Goal: Transaction & Acquisition: Book appointment/travel/reservation

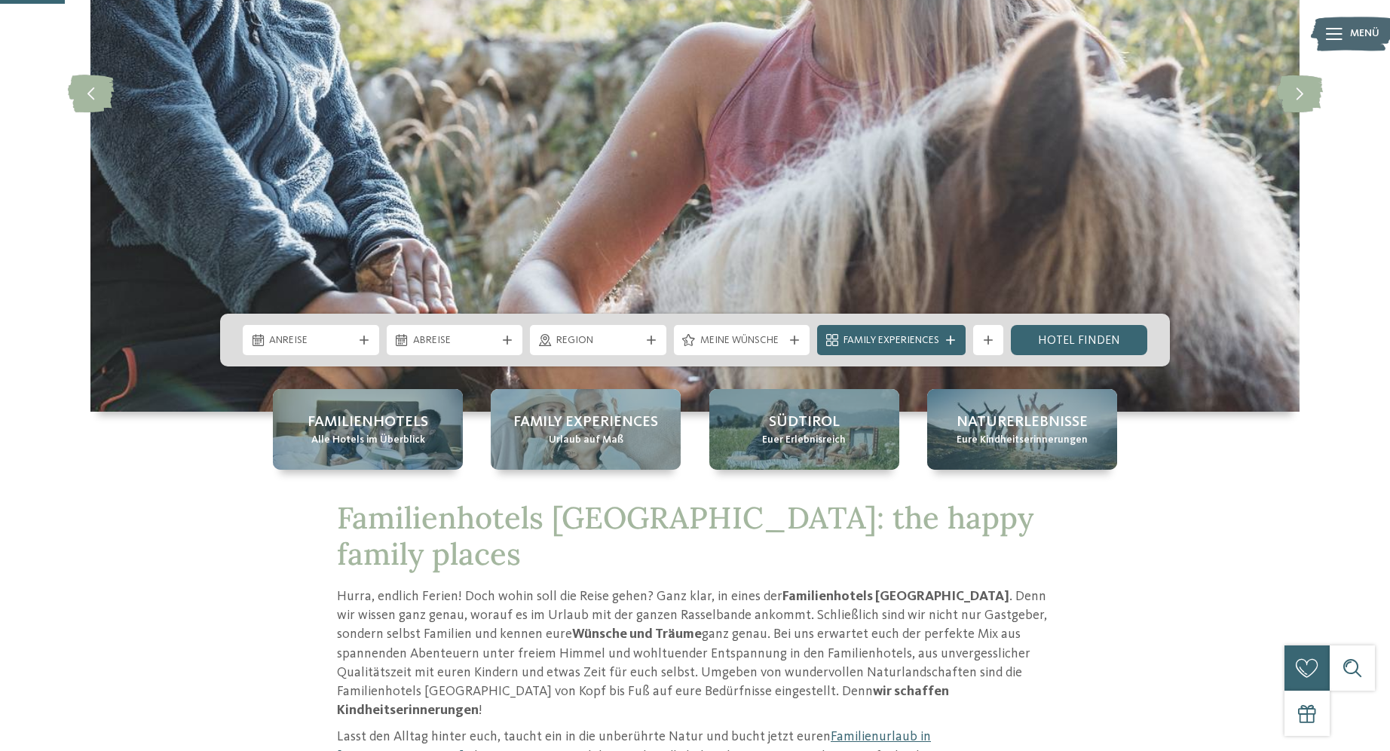
click at [363, 340] on icon at bounding box center [364, 339] width 9 height 9
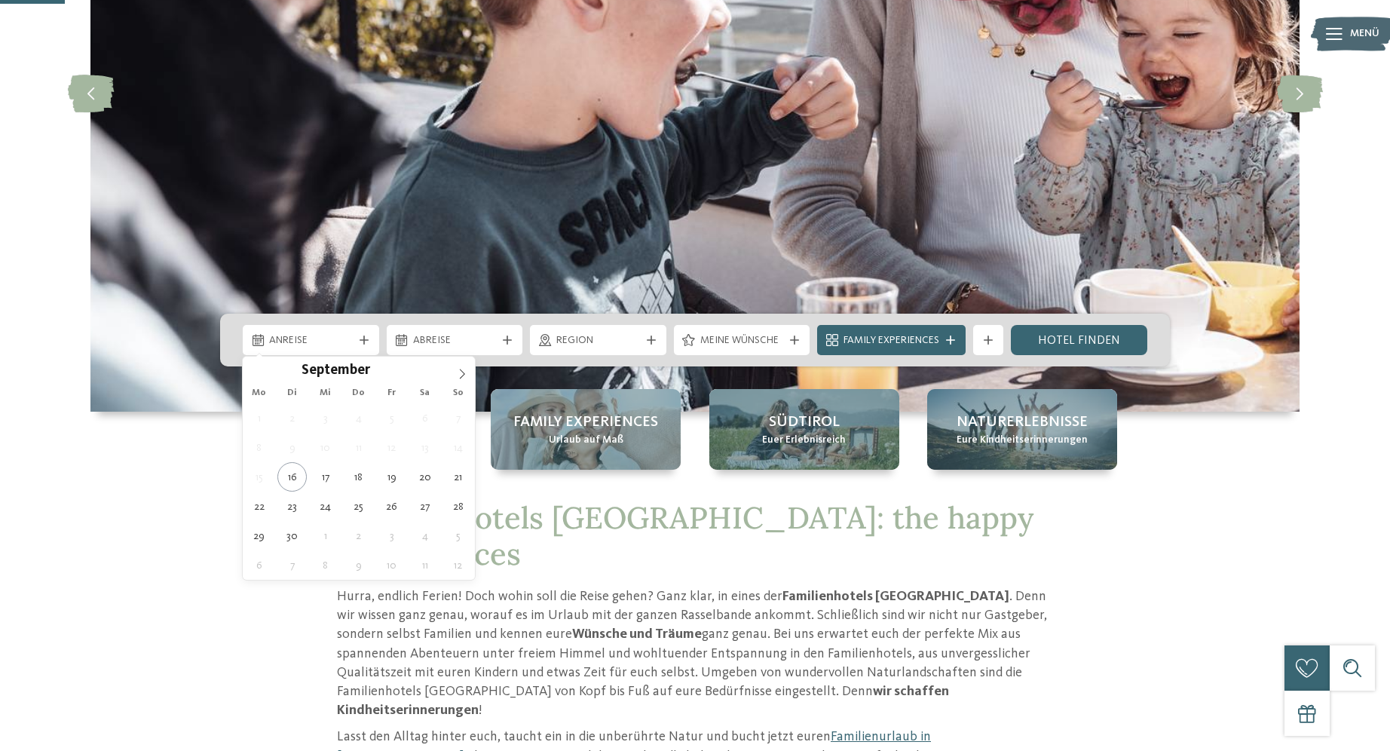
click at [464, 372] on icon at bounding box center [462, 374] width 11 height 11
type div "[DATE]"
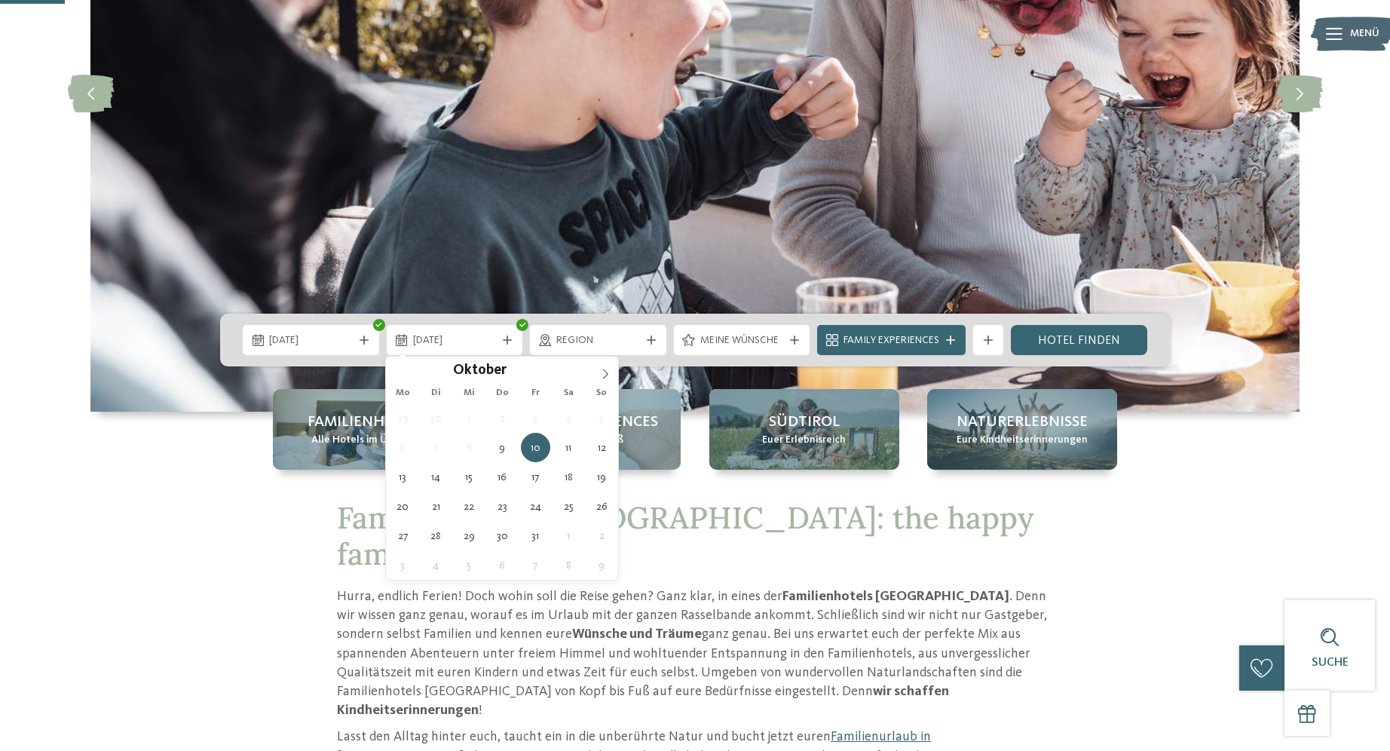
type div "[DATE]"
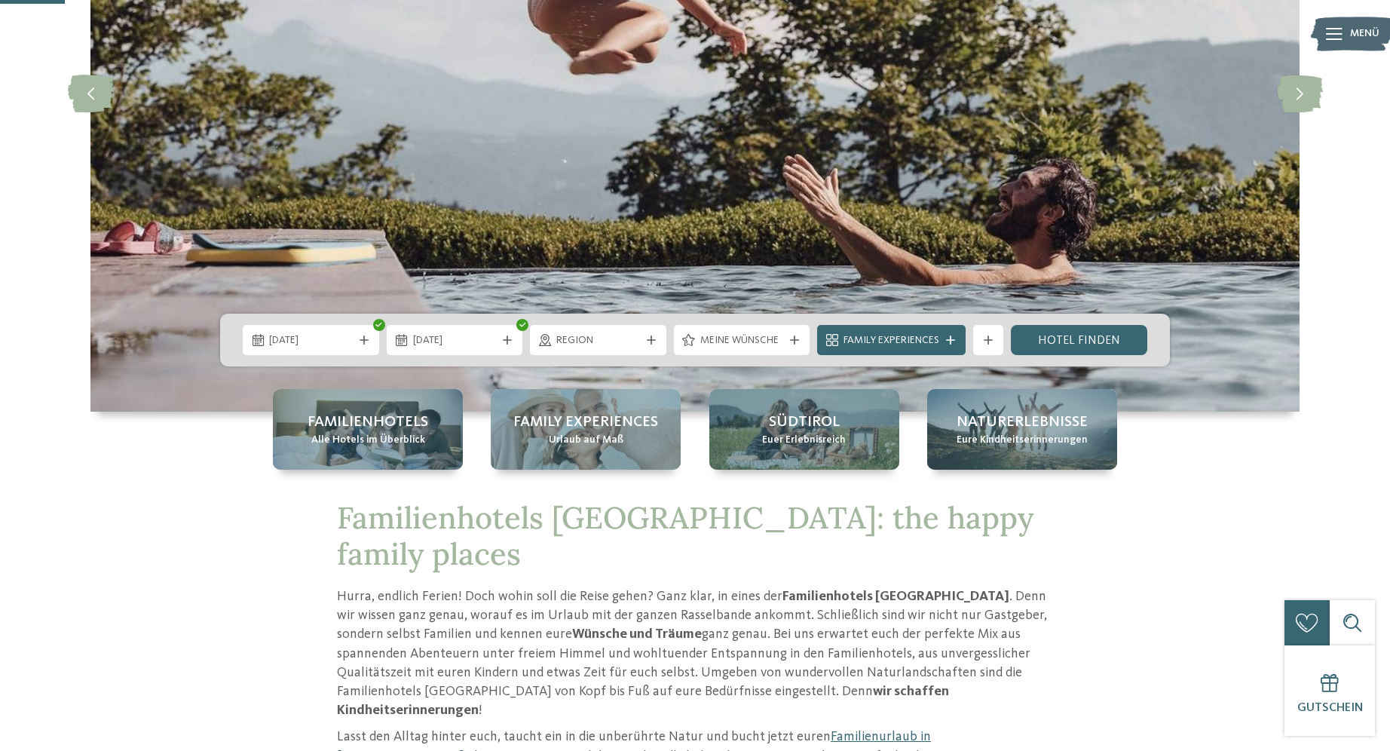
click at [794, 341] on icon at bounding box center [794, 339] width 9 height 9
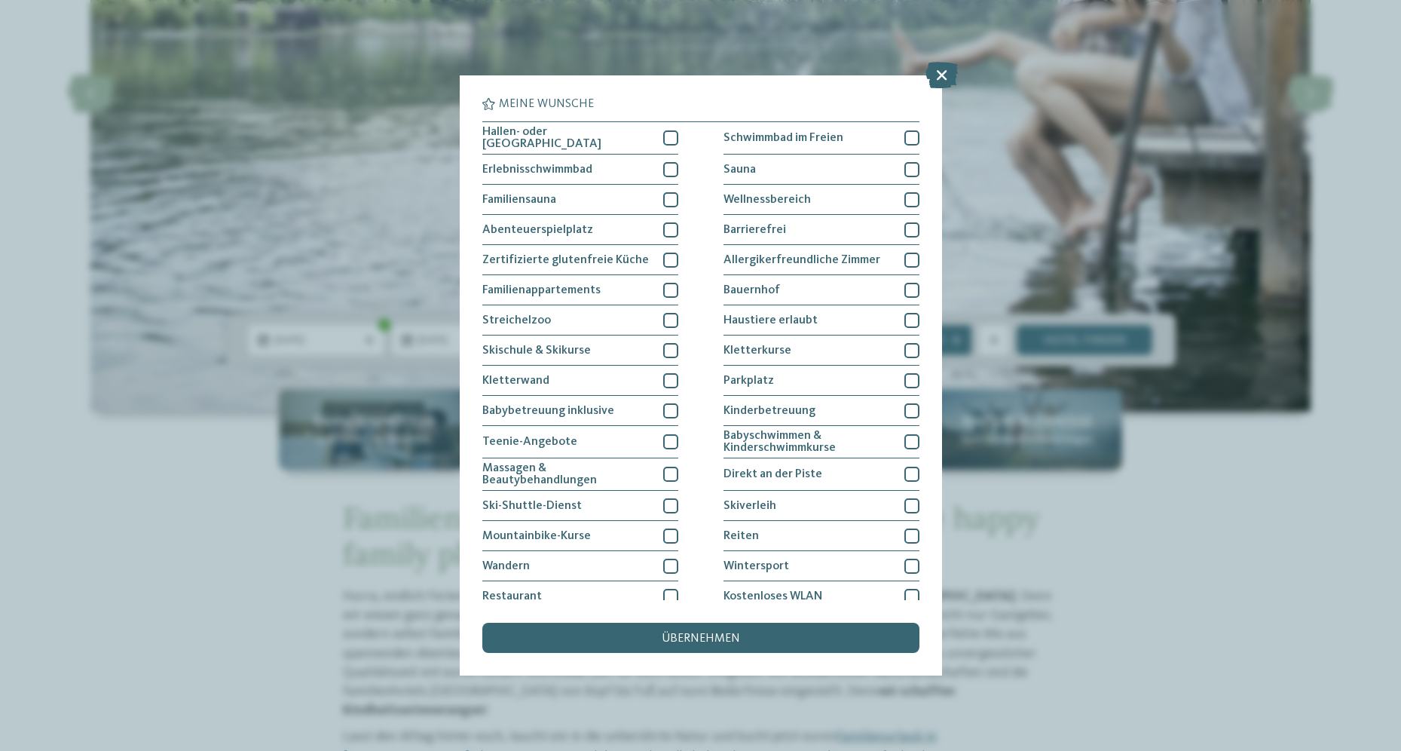
click at [941, 73] on icon at bounding box center [942, 75] width 32 height 26
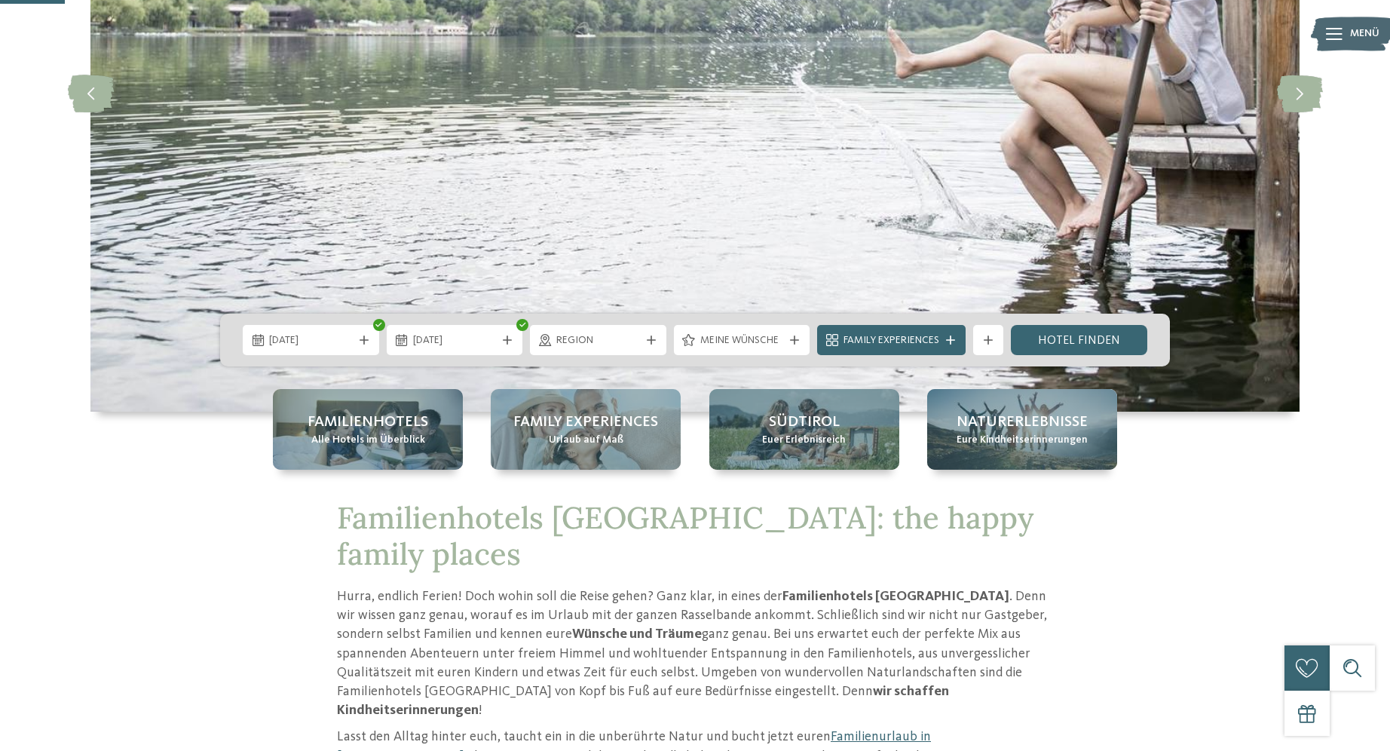
click at [953, 340] on icon at bounding box center [950, 339] width 9 height 9
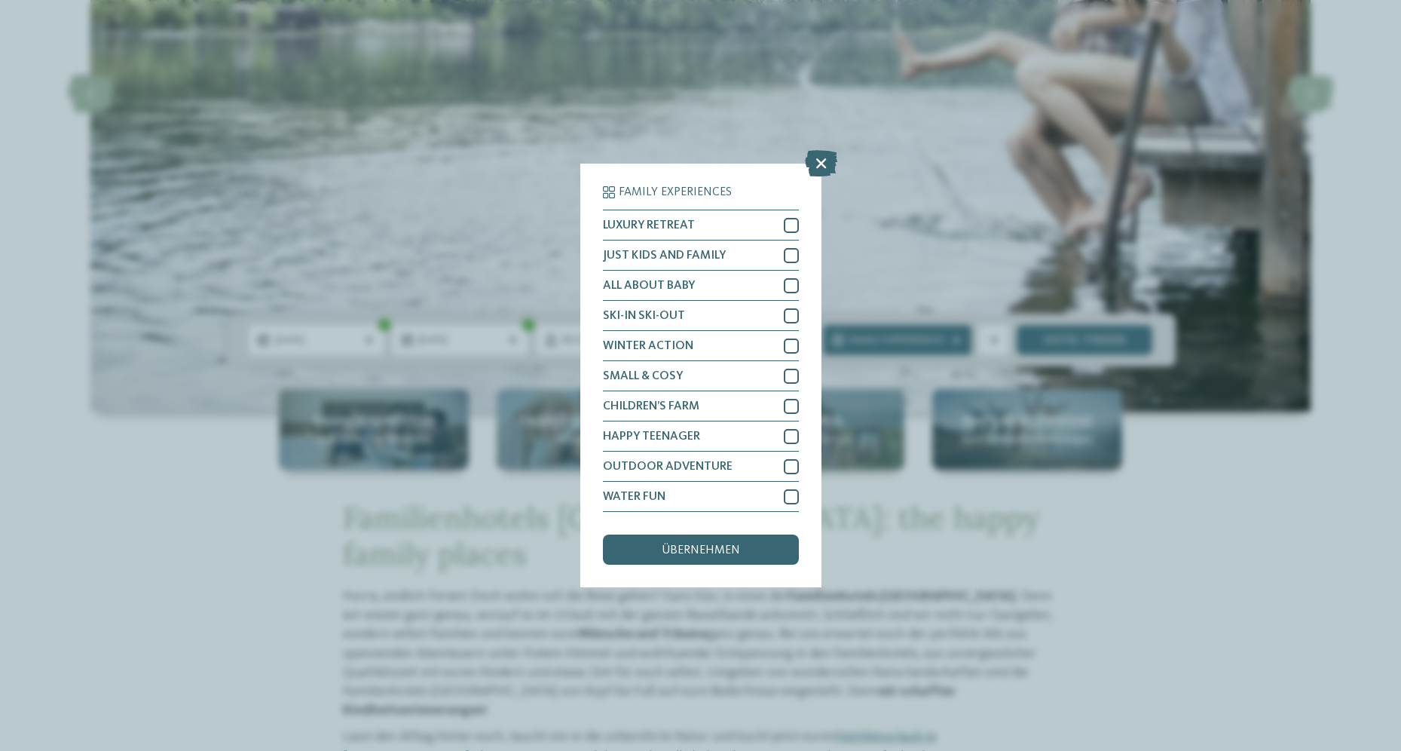
click at [819, 161] on icon at bounding box center [821, 163] width 32 height 26
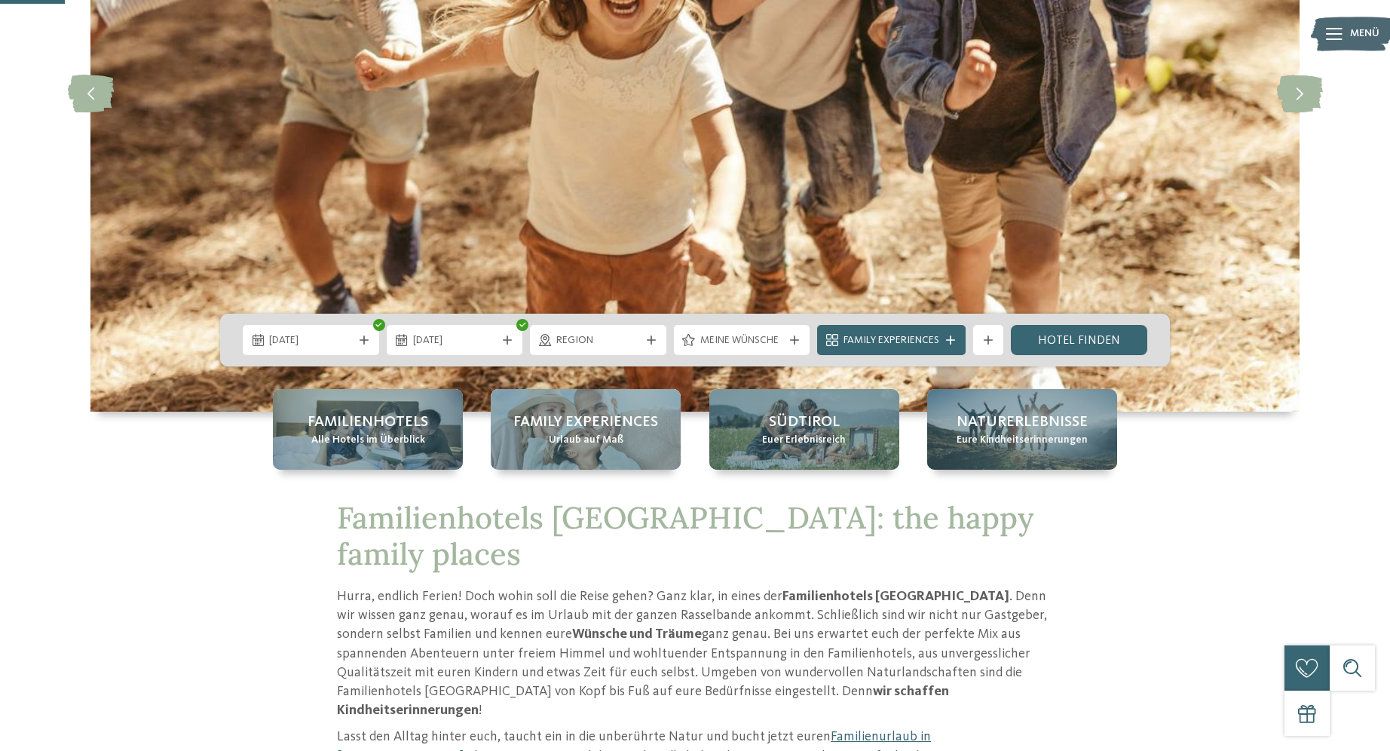
click at [1072, 342] on link "Hotel finden" at bounding box center [1079, 340] width 136 height 30
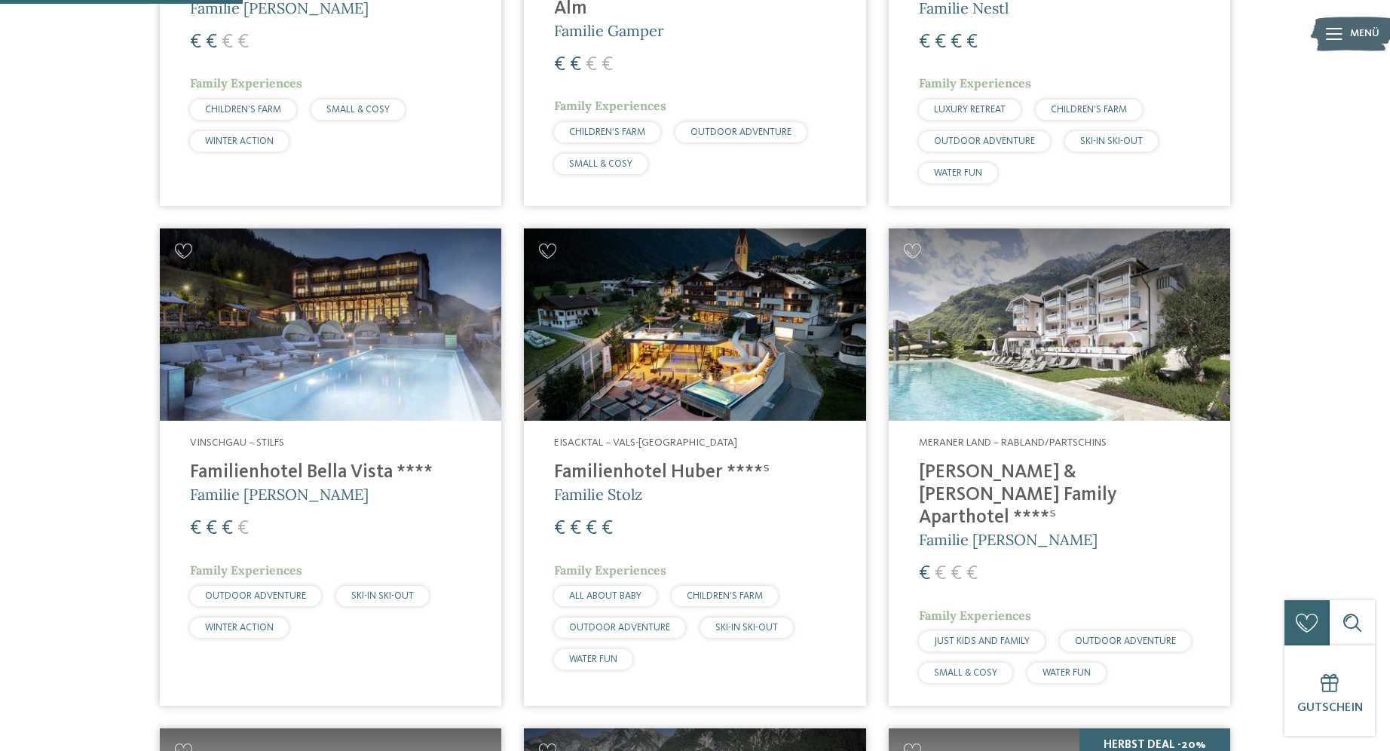
scroll to position [871, 0]
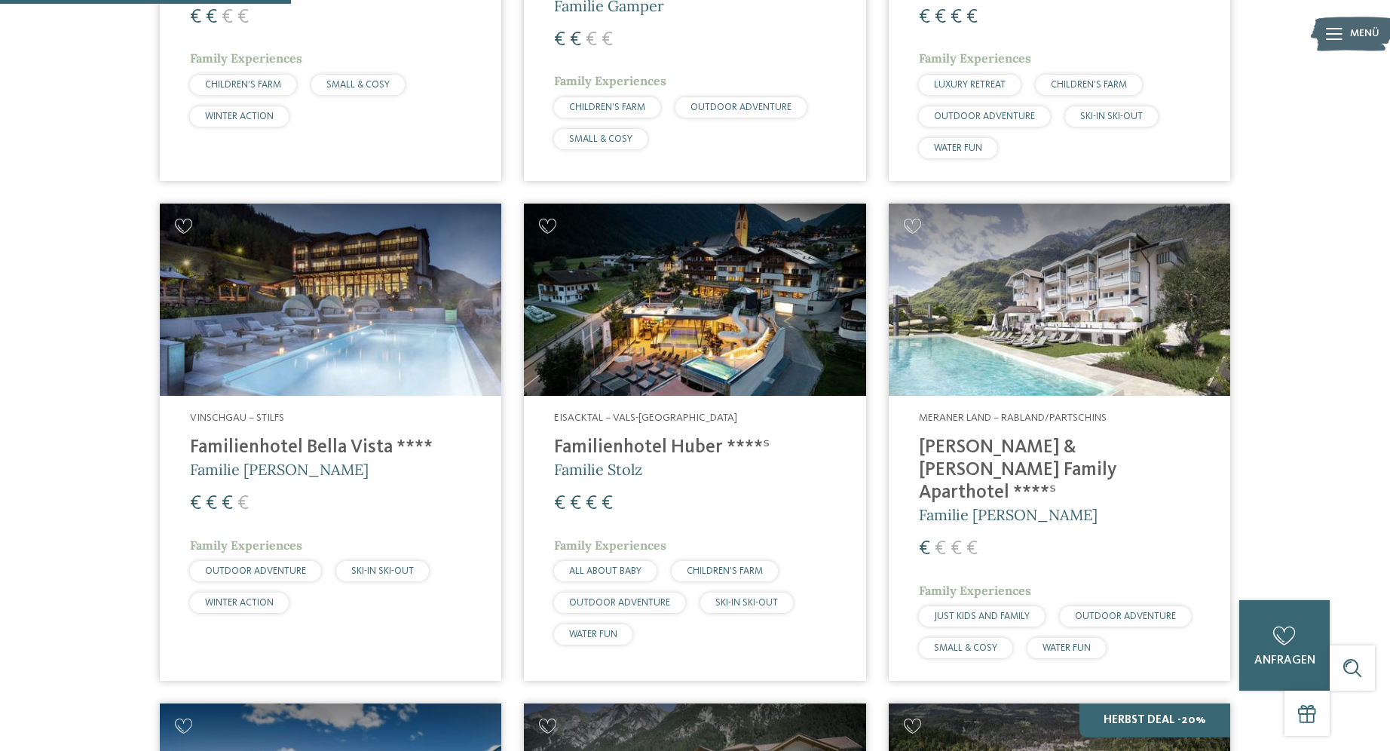
click at [1048, 443] on h4 "Heidi & Edith Family Aparthotel ****ˢ" at bounding box center [1059, 470] width 281 height 68
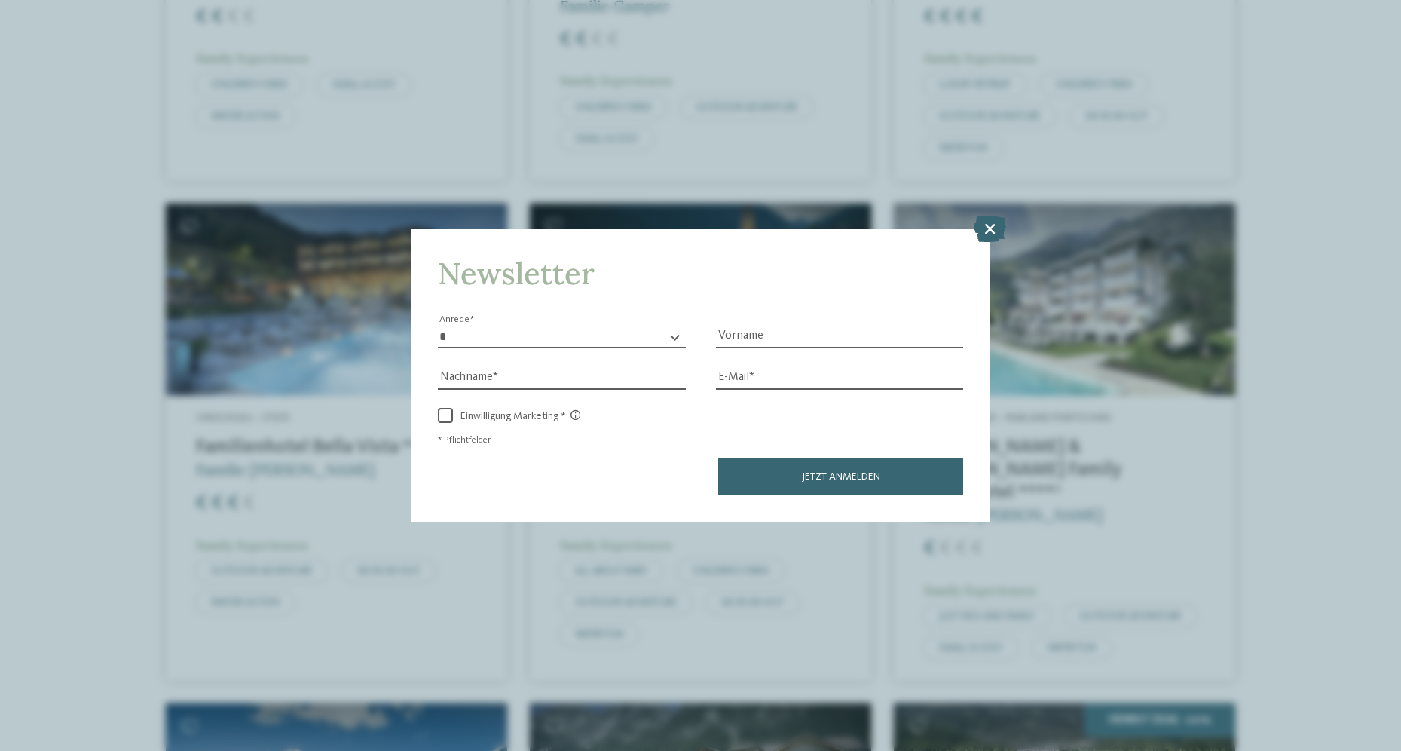
click at [992, 228] on icon at bounding box center [990, 228] width 32 height 26
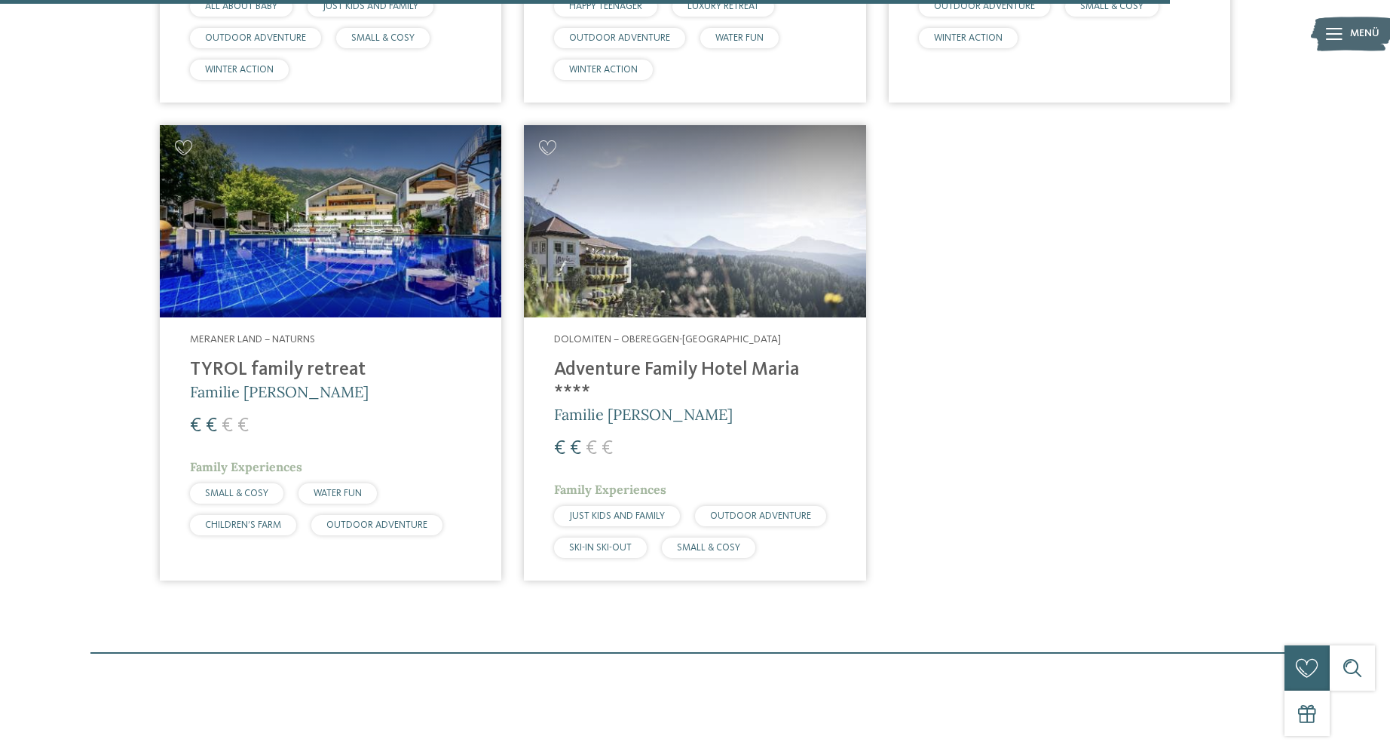
scroll to position [3509, 0]
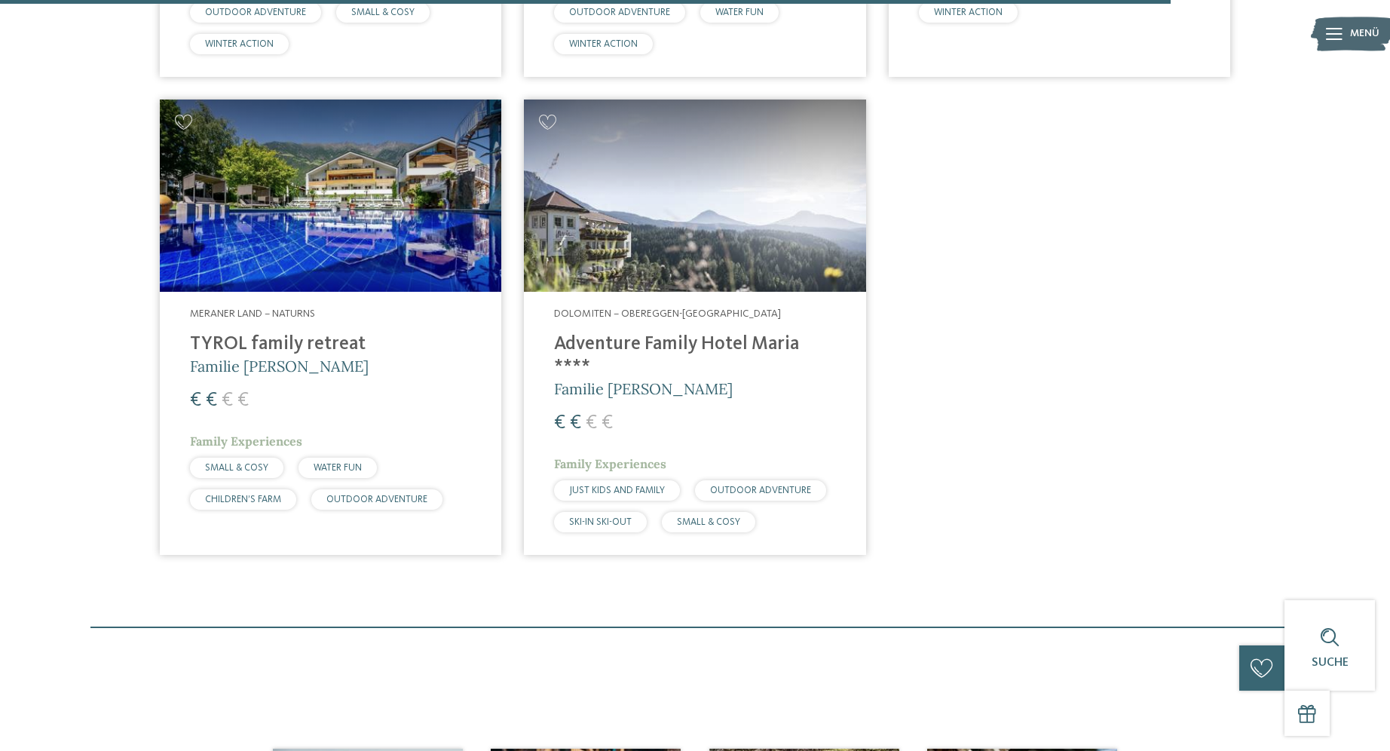
click at [262, 333] on h4 "TYROL family retreat" at bounding box center [330, 344] width 281 height 23
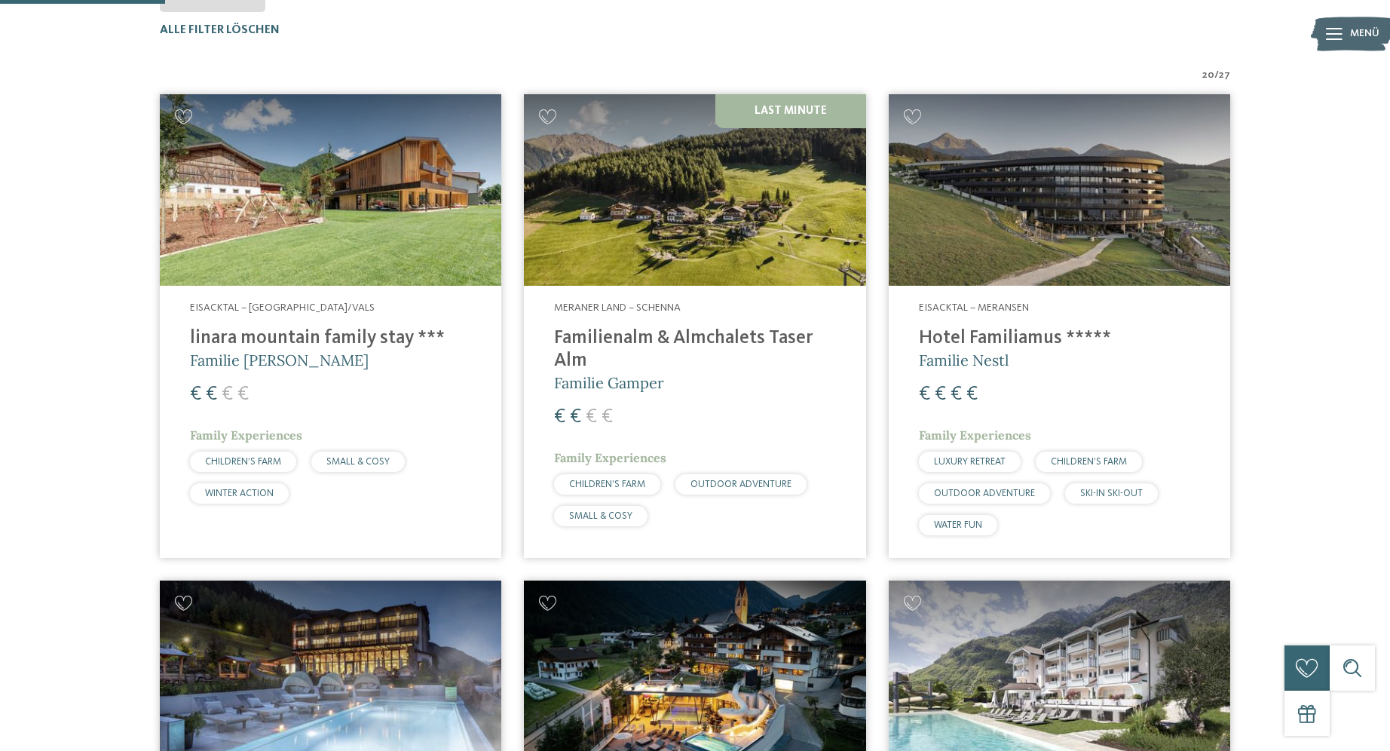
scroll to position [0, 0]
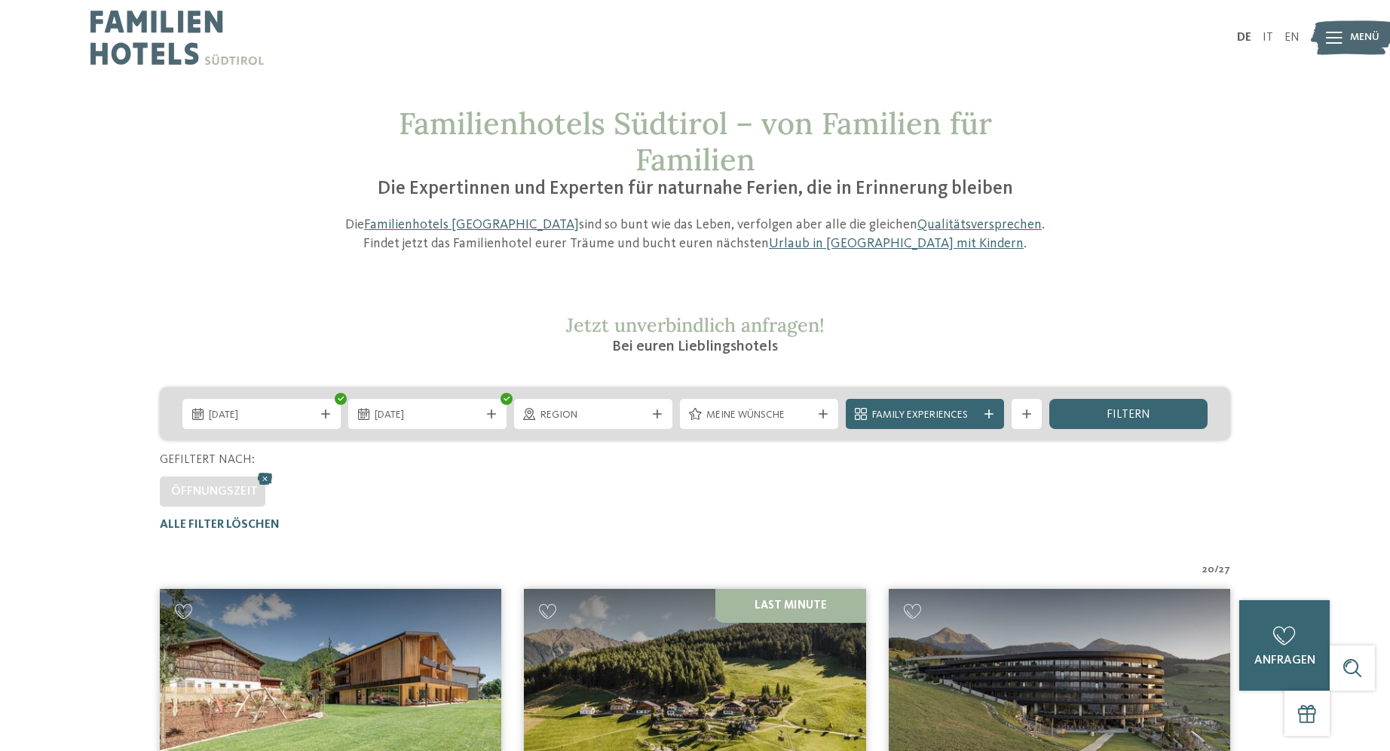
click at [1147, 418] on span "filtern" at bounding box center [1129, 415] width 44 height 12
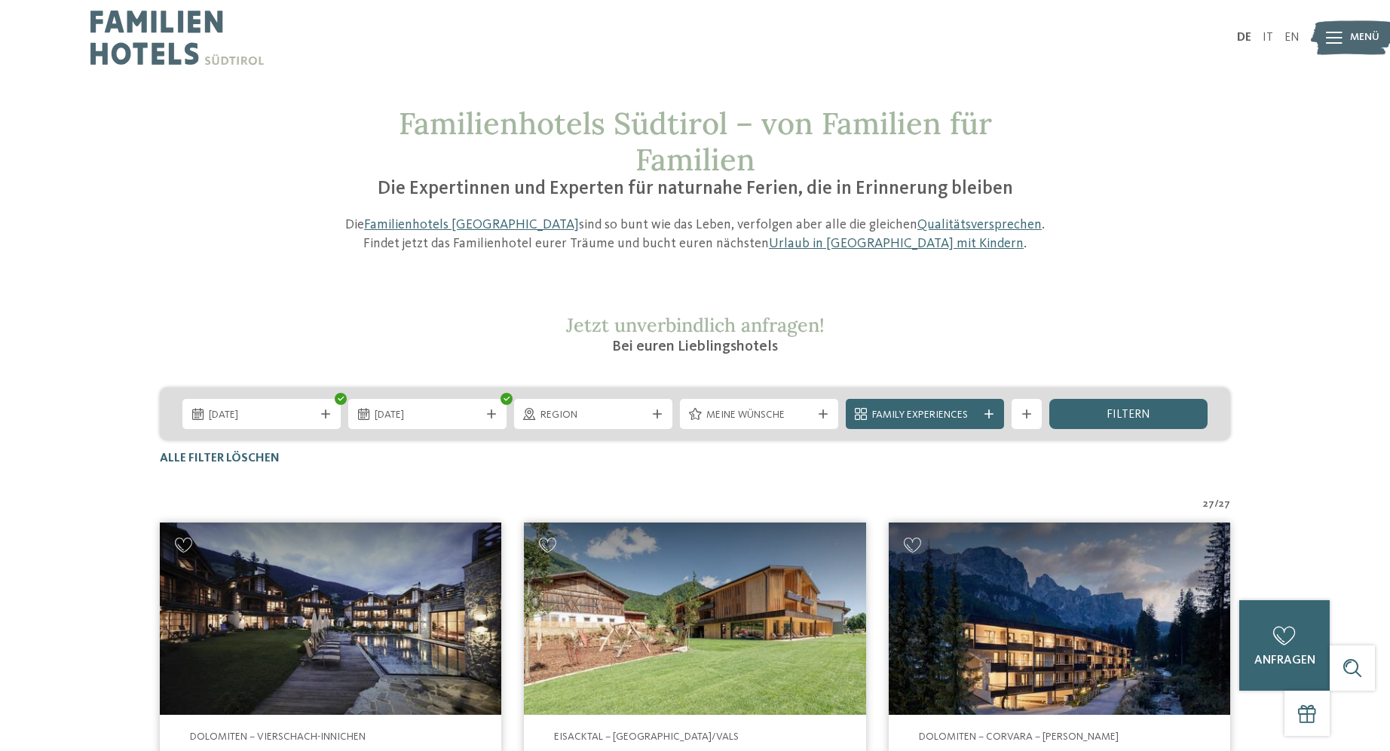
click at [822, 416] on icon at bounding box center [823, 413] width 9 height 9
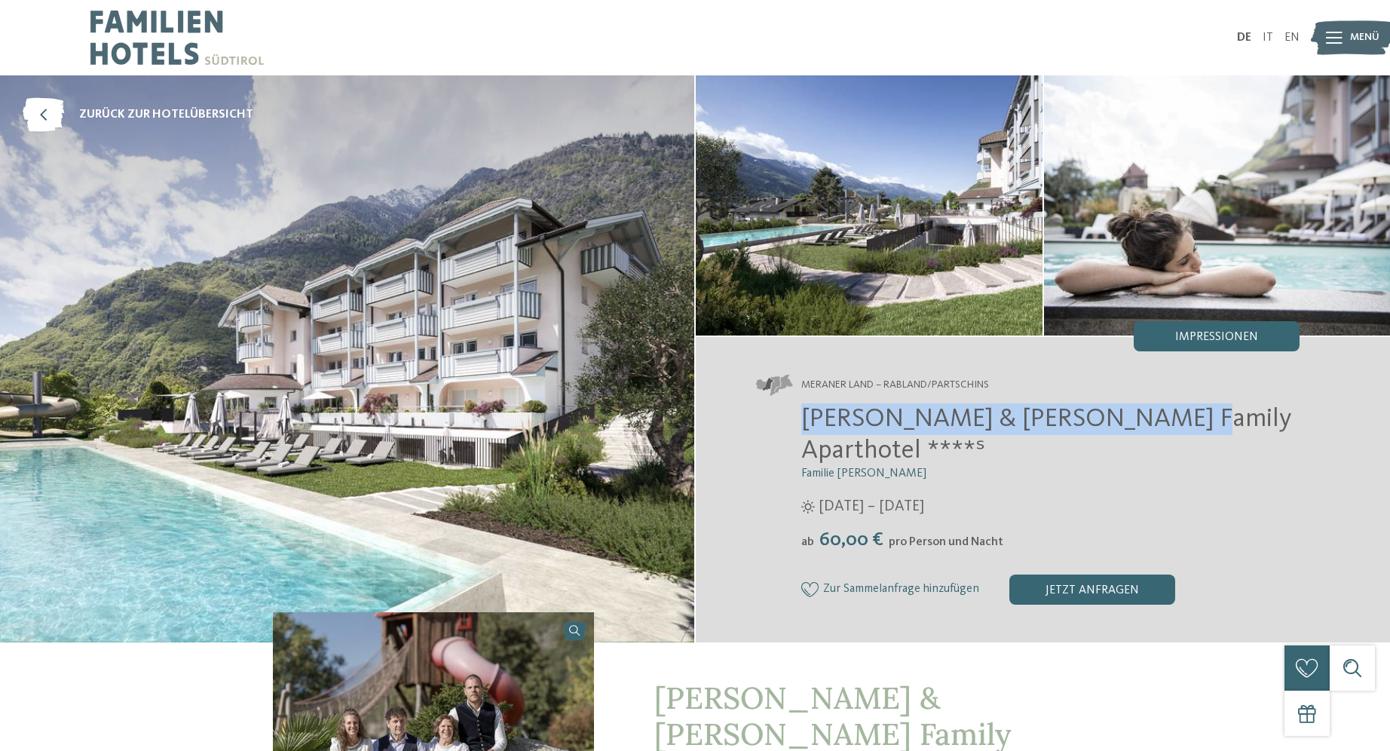
drag, startPoint x: 807, startPoint y: 419, endPoint x: 1146, endPoint y: 418, distance: 339.9
click at [1146, 418] on span "[PERSON_NAME] & [PERSON_NAME] Family Aparthotel ****ˢ" at bounding box center [1046, 435] width 490 height 58
copy span "Heidi & Edith Family Aparthotel"
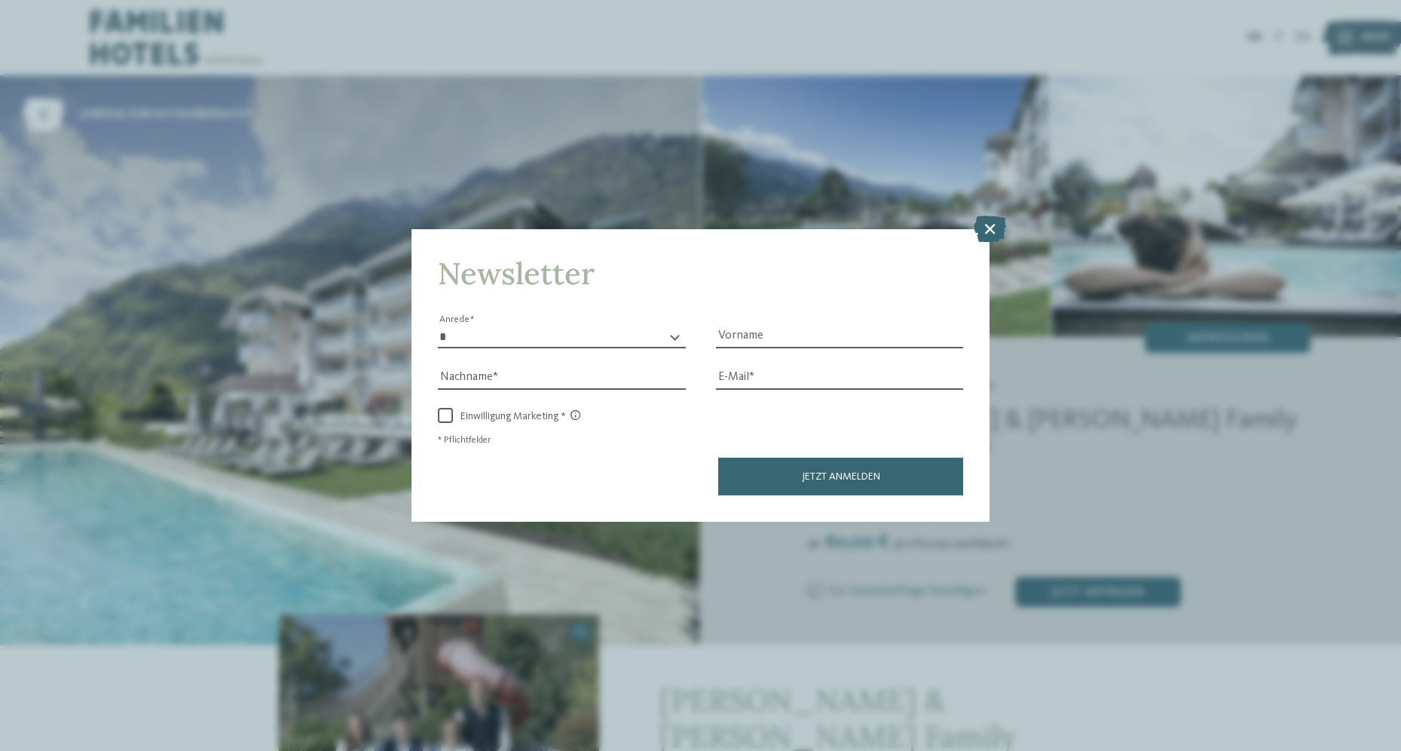
click at [993, 222] on icon at bounding box center [990, 228] width 32 height 26
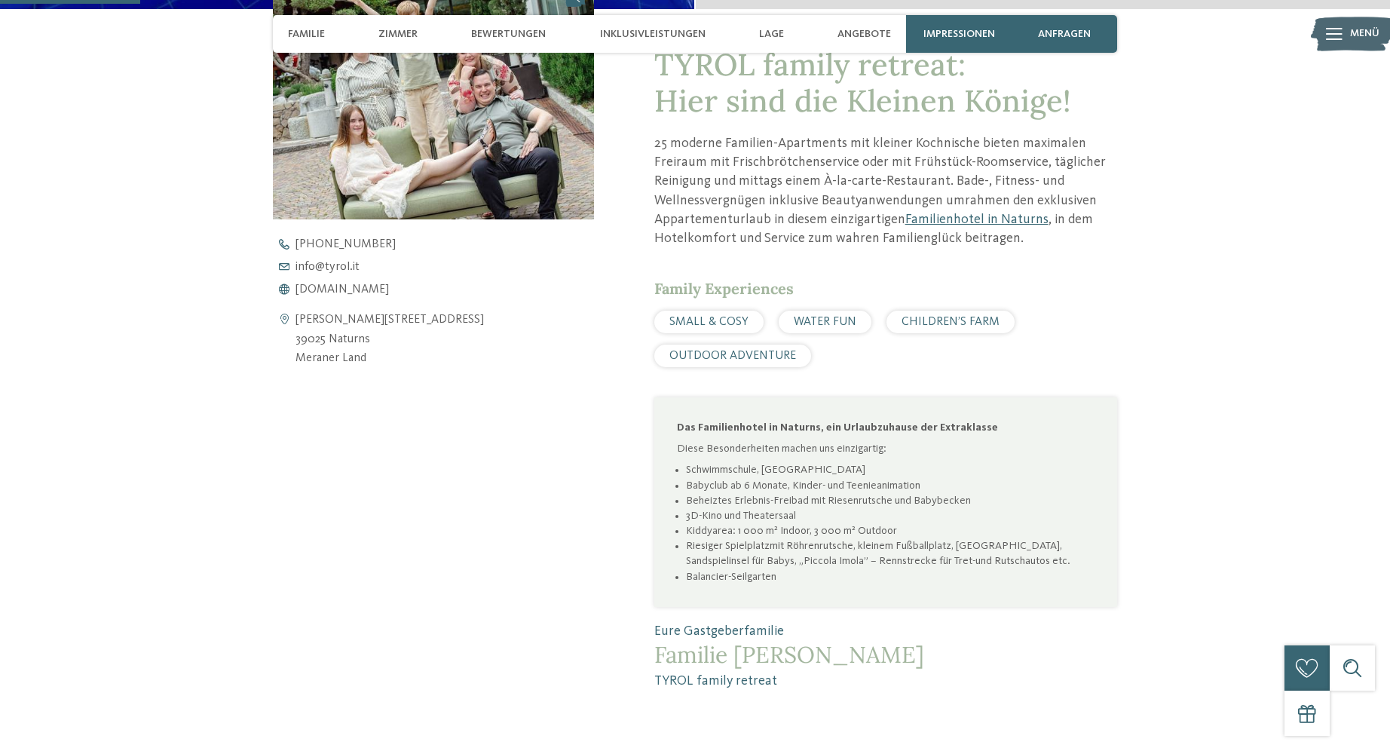
scroll to position [603, 0]
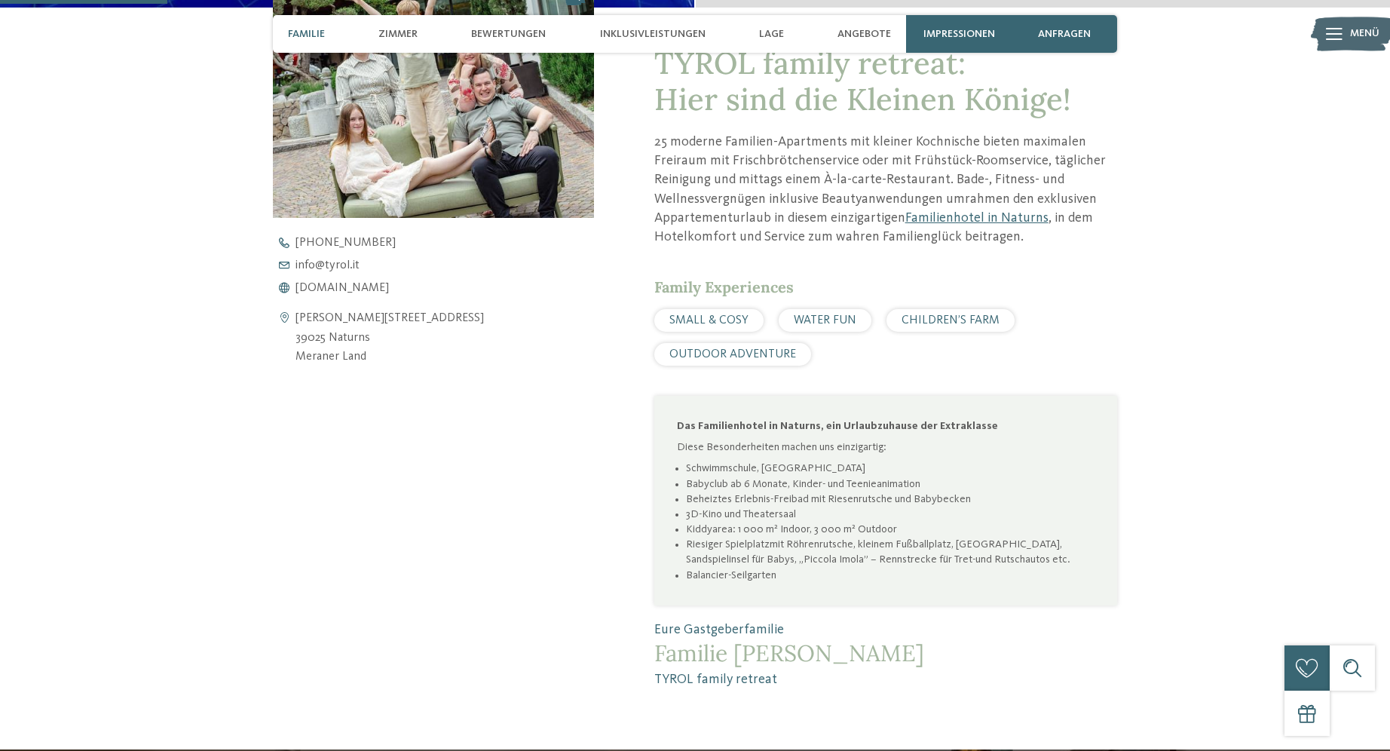
click at [335, 290] on span "www.tyrol.it" at bounding box center [341, 288] width 93 height 12
